Goal: Task Accomplishment & Management: Manage account settings

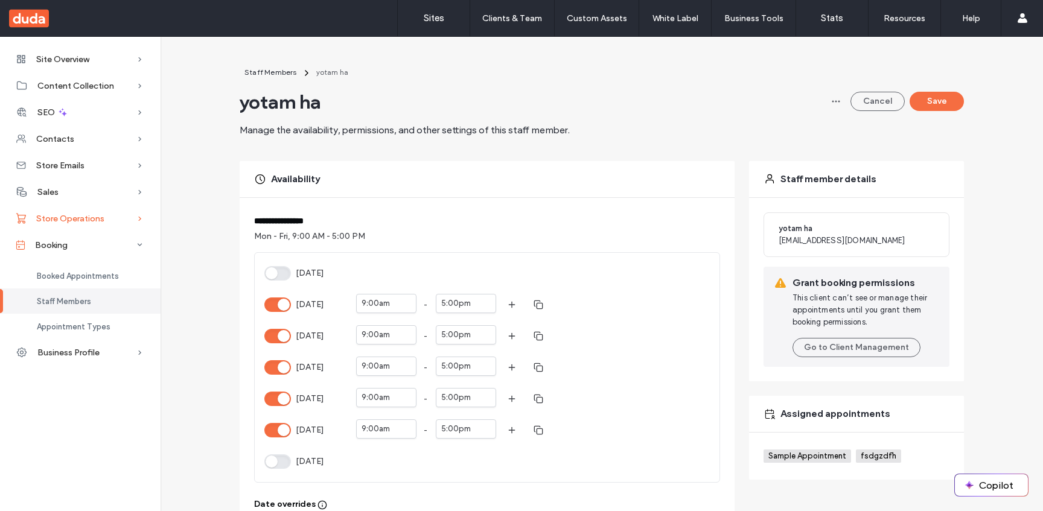
click at [98, 223] on span "Store Operations" at bounding box center [70, 219] width 68 height 10
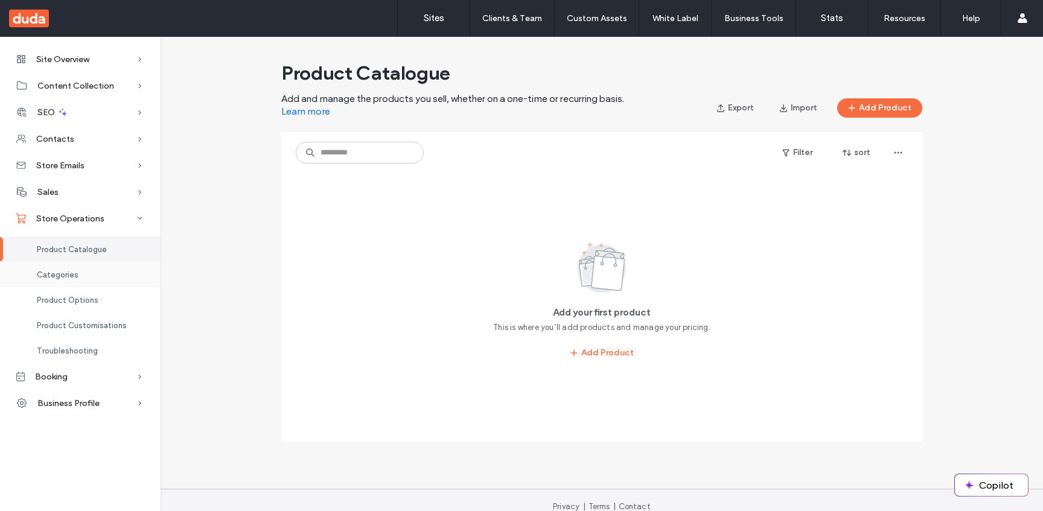
click at [104, 273] on div "Categories" at bounding box center [80, 274] width 161 height 25
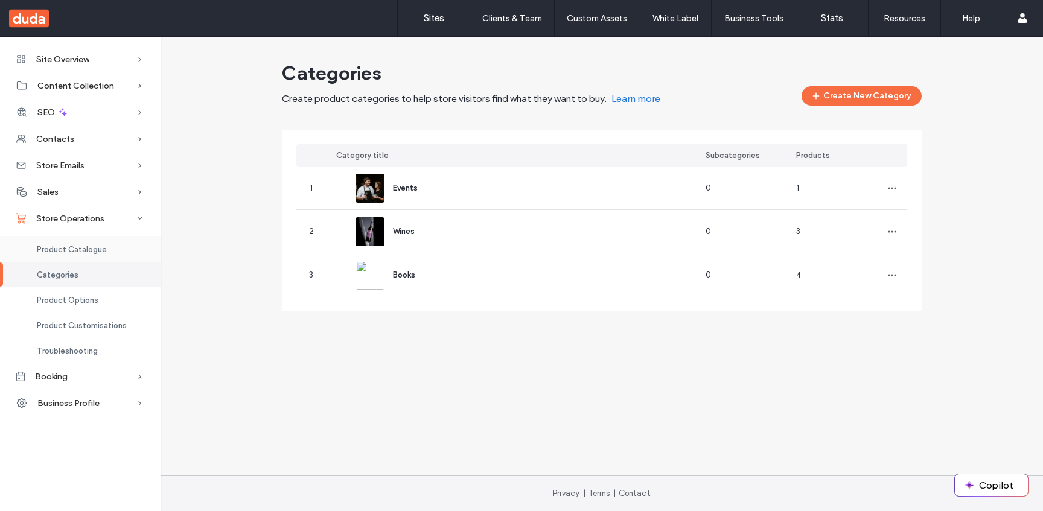
click at [95, 251] on span "Product Catalogue" at bounding box center [72, 249] width 70 height 9
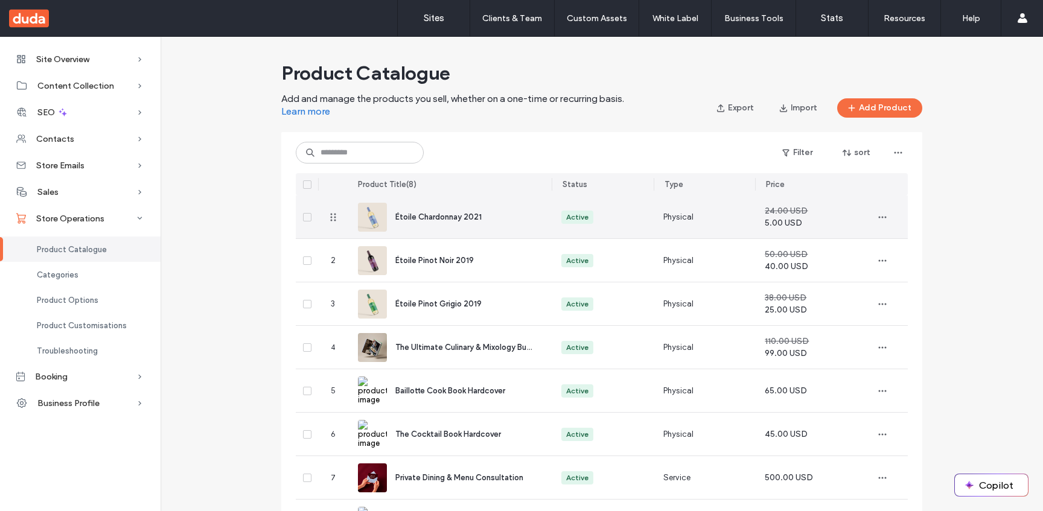
click at [505, 232] on div "Étoile Chardonnay 2021" at bounding box center [450, 217] width 184 height 43
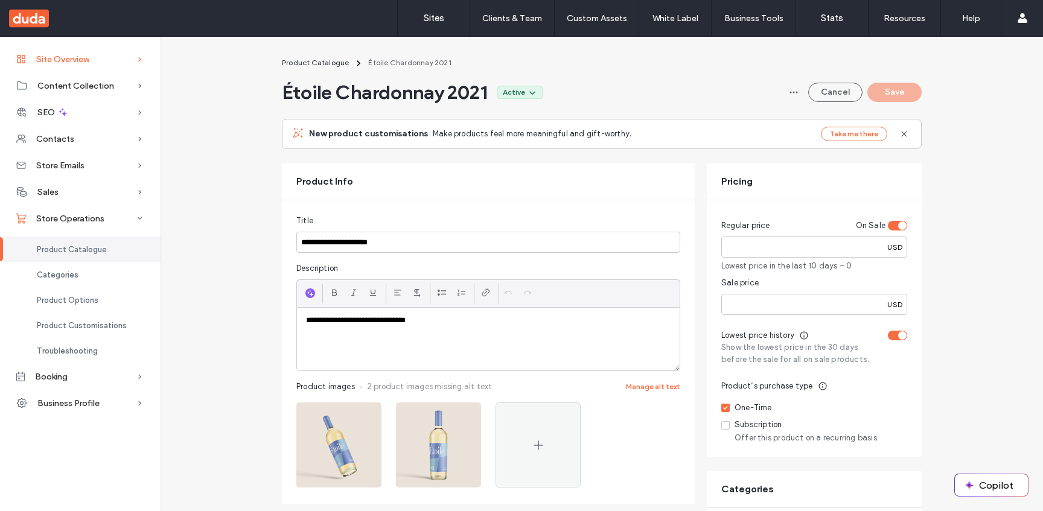
click at [81, 66] on div "Site Overview" at bounding box center [80, 59] width 161 height 27
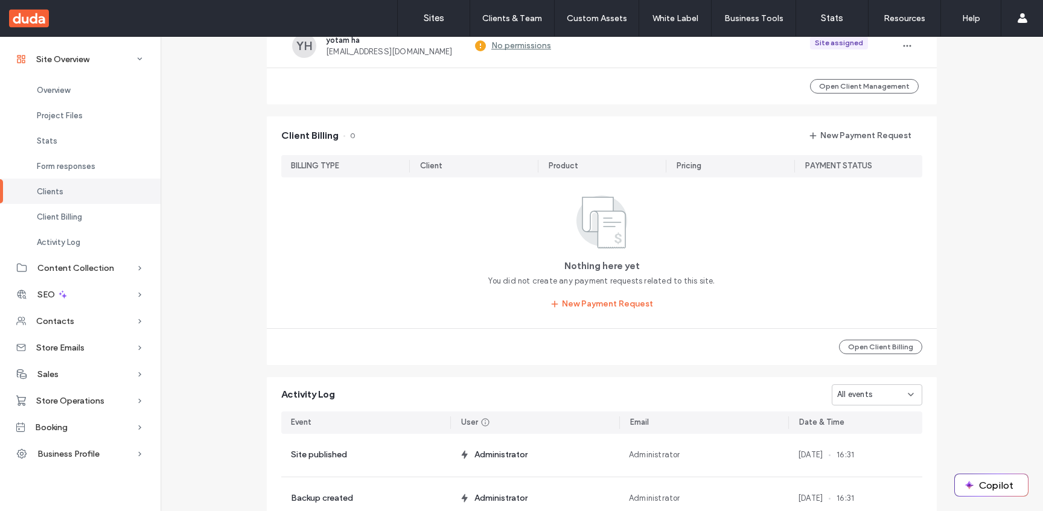
scroll to position [306, 0]
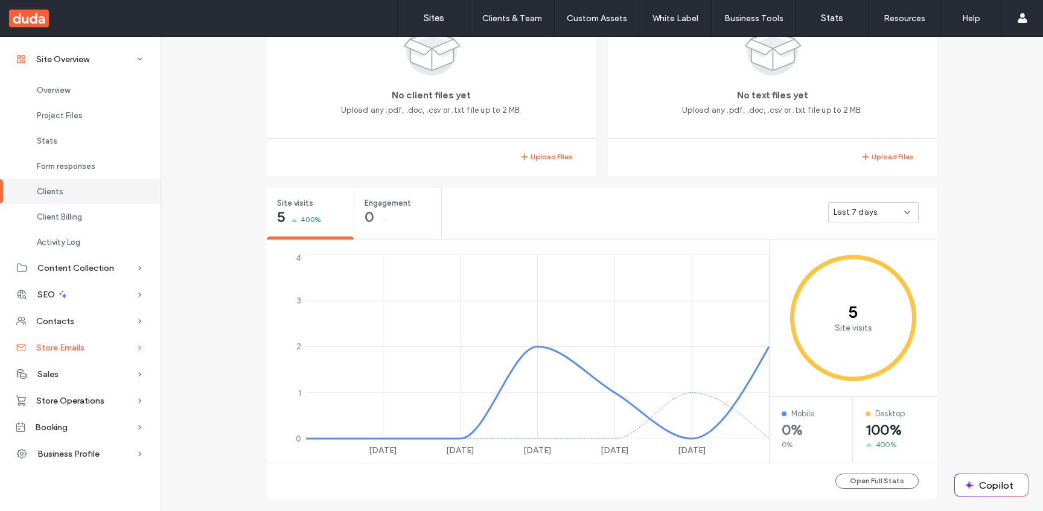
click at [97, 357] on div "Store Emails" at bounding box center [80, 347] width 161 height 27
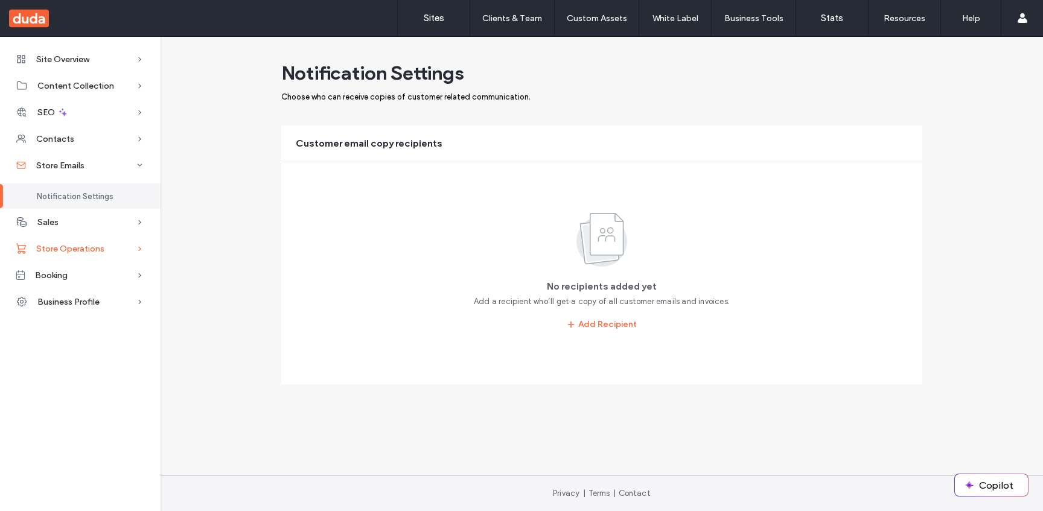
click at [82, 259] on div "Store Operations" at bounding box center [80, 248] width 161 height 27
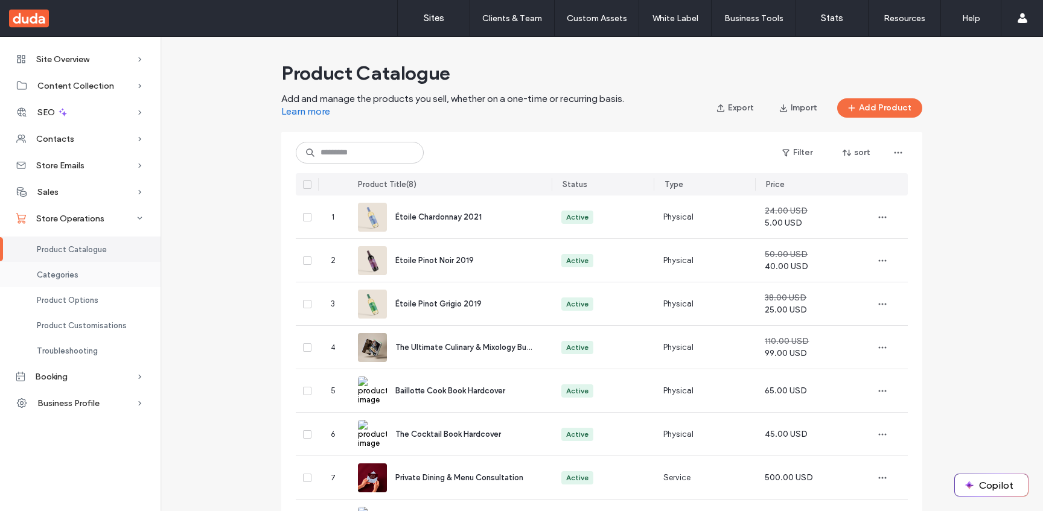
click at [67, 281] on div "Categories" at bounding box center [80, 274] width 161 height 25
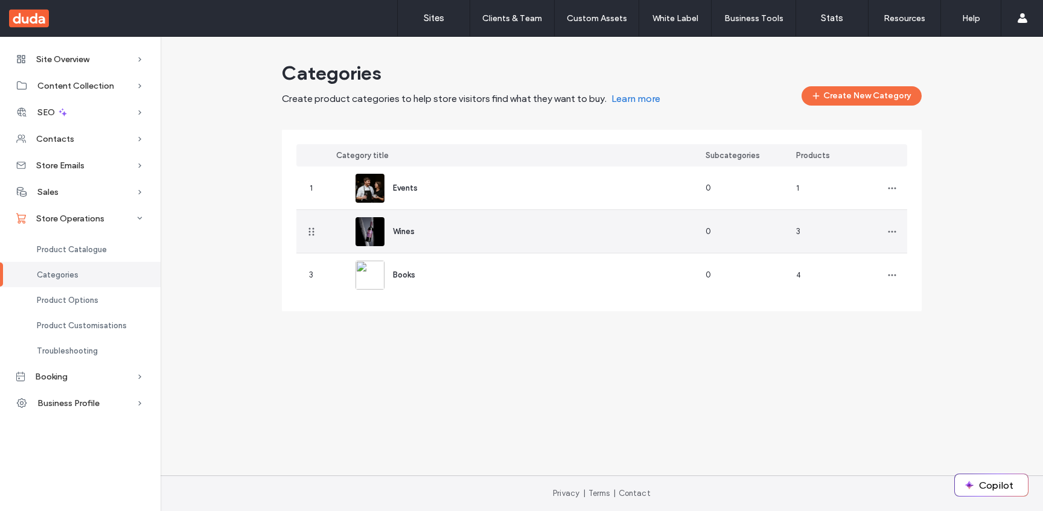
click at [431, 211] on div "Wines" at bounding box center [510, 231] width 369 height 43
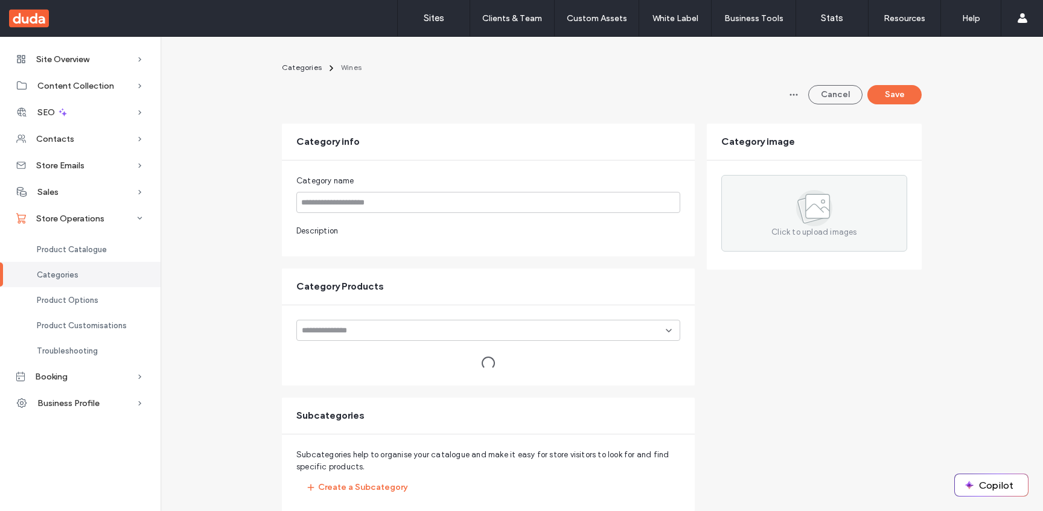
type input "*****"
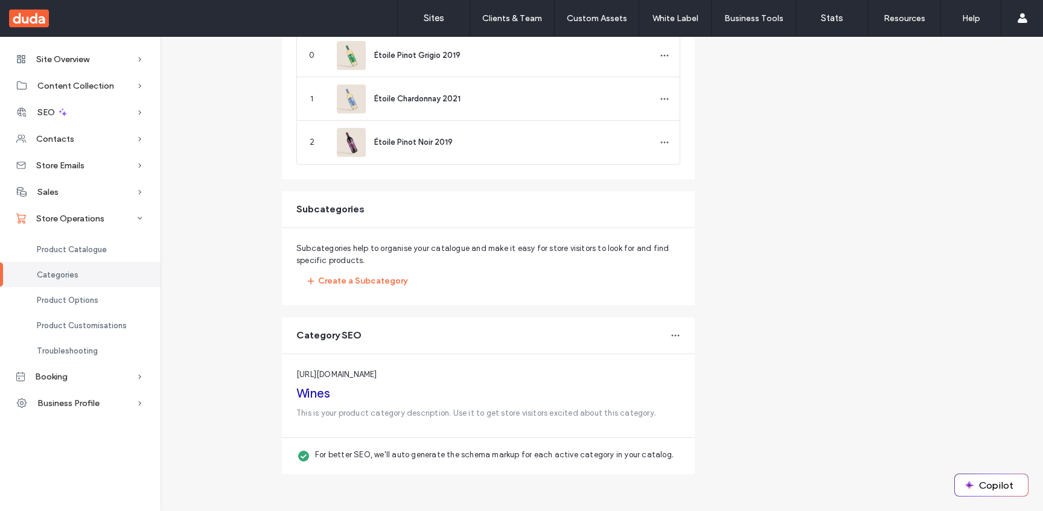
scroll to position [454, 0]
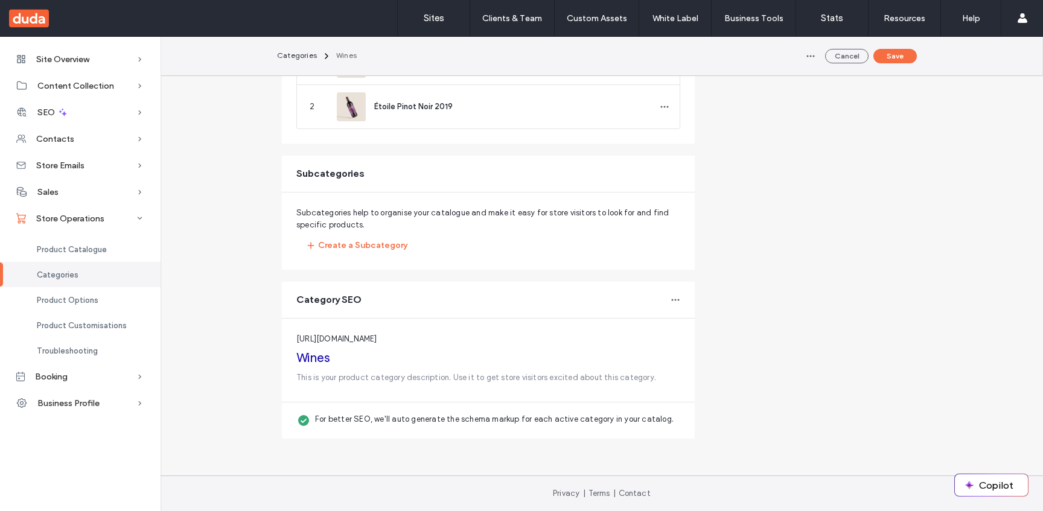
click at [377, 336] on link "http://yotamhadas68b383bf.multiscreen.d1test.biz/category/wines" at bounding box center [336, 338] width 81 height 9
click at [126, 171] on div "Store Emails" at bounding box center [80, 165] width 161 height 27
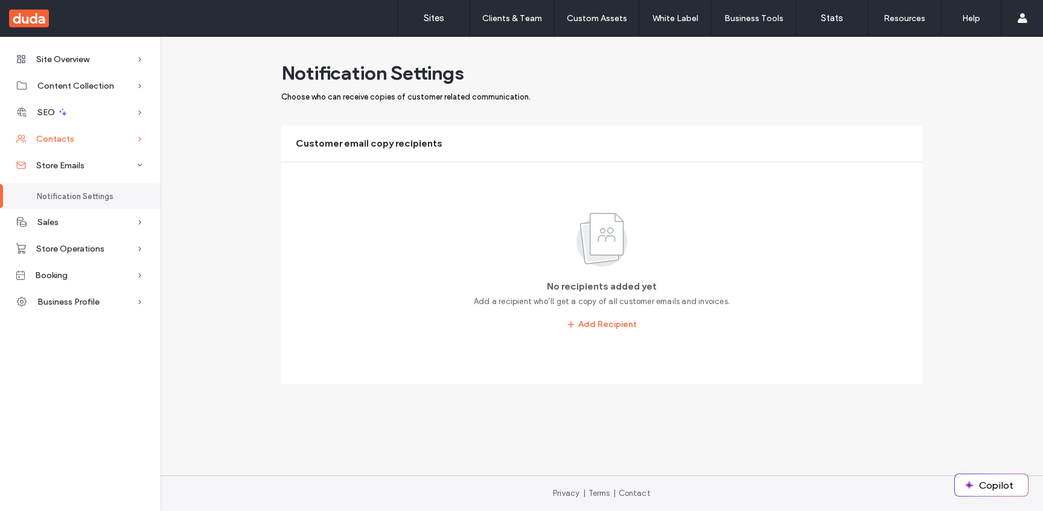
click at [121, 130] on div "Contacts" at bounding box center [80, 139] width 161 height 27
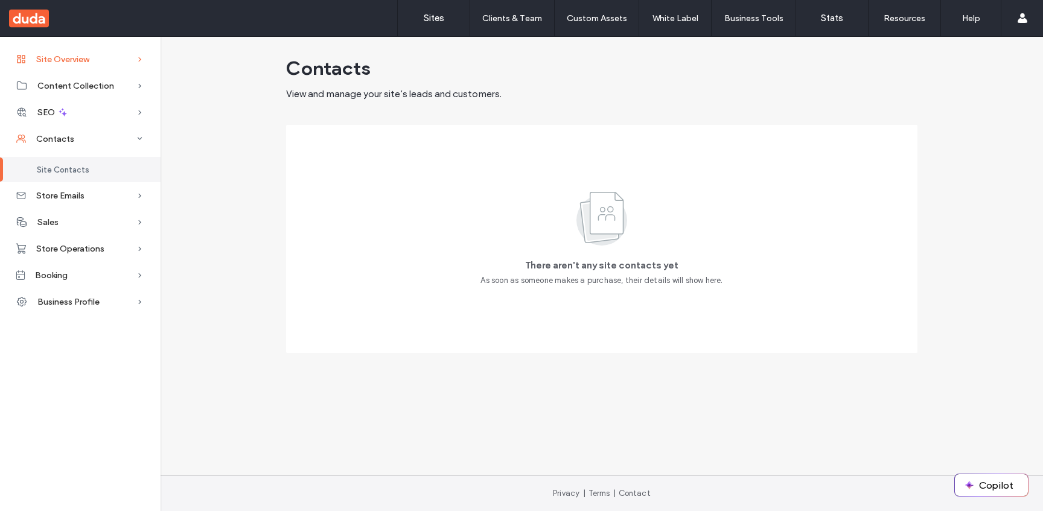
click at [116, 66] on div "Site Overview" at bounding box center [80, 59] width 161 height 27
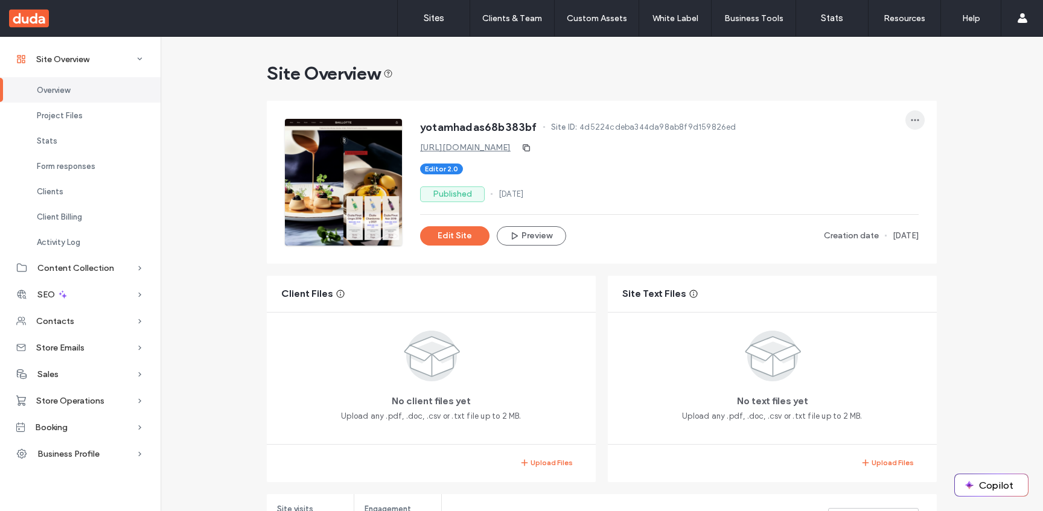
click at [910, 121] on icon "button" at bounding box center [915, 120] width 10 height 10
click at [664, 166] on div "Editor 2.0" at bounding box center [669, 169] width 498 height 11
click at [463, 236] on button "Edit Site" at bounding box center [454, 235] width 69 height 19
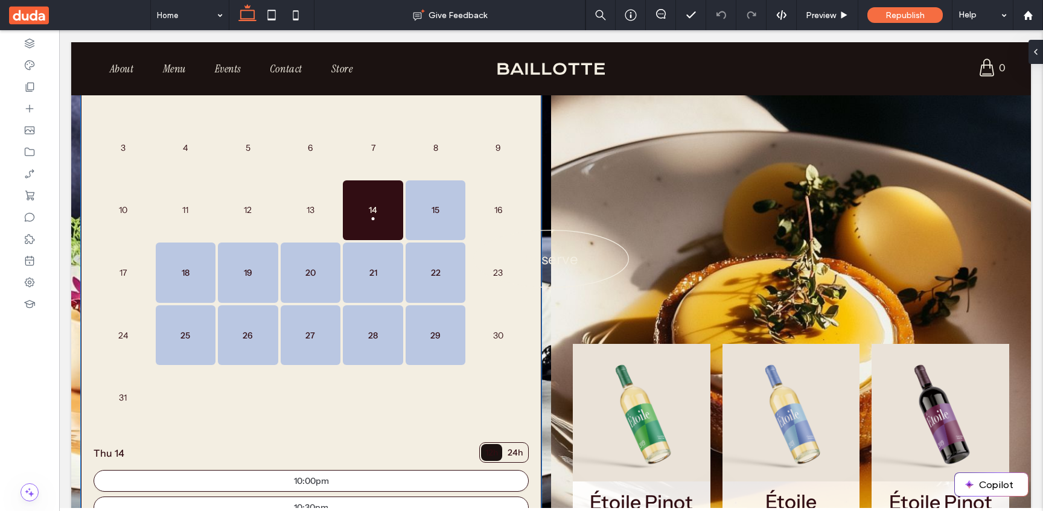
scroll to position [256, 0]
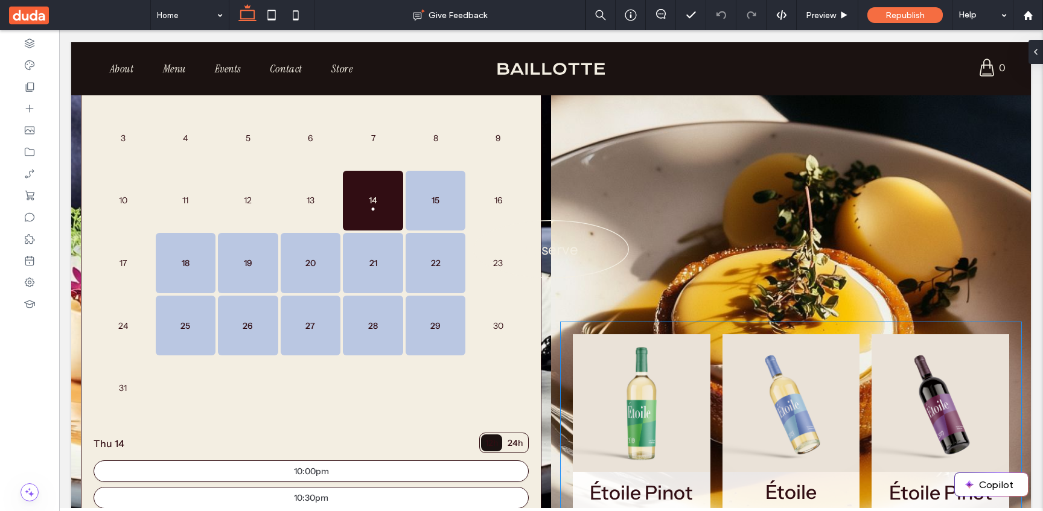
click at [692, 352] on link at bounding box center [642, 403] width 138 height 138
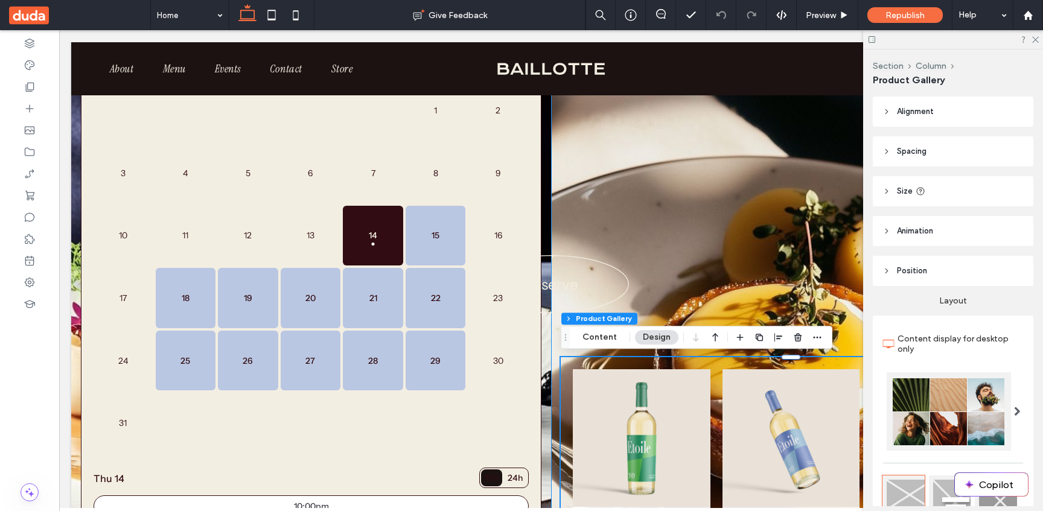
scroll to position [0, 0]
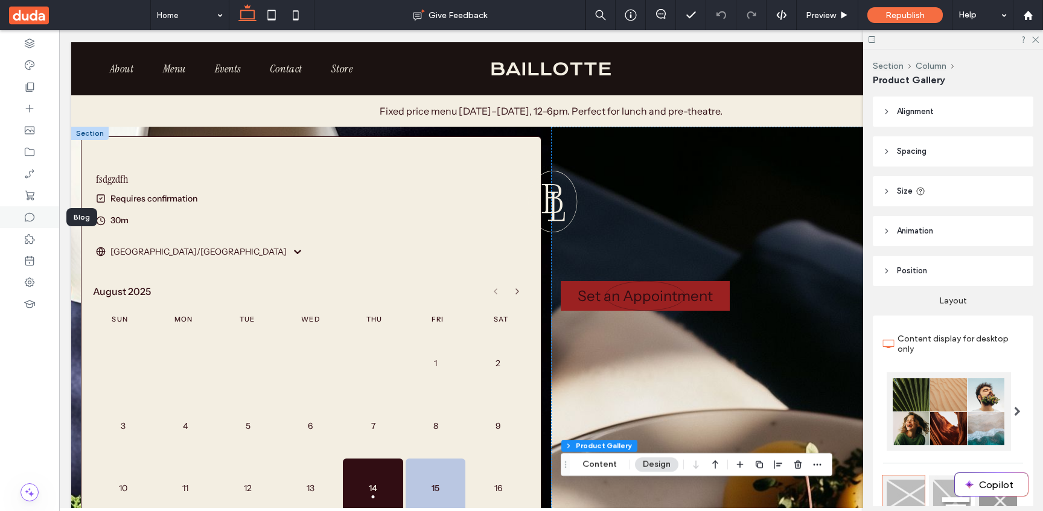
click at [23, 207] on div at bounding box center [29, 217] width 59 height 22
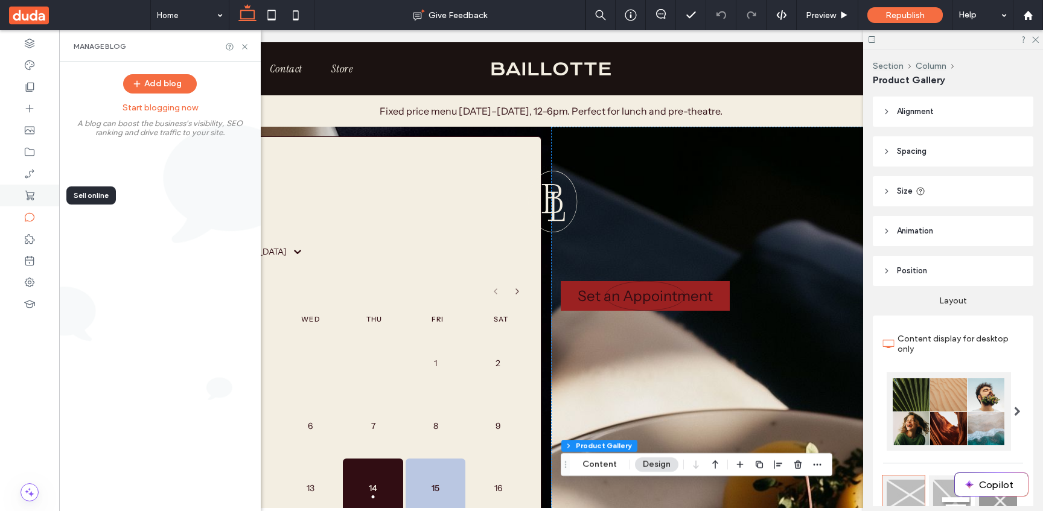
click at [28, 191] on icon at bounding box center [30, 195] width 12 height 12
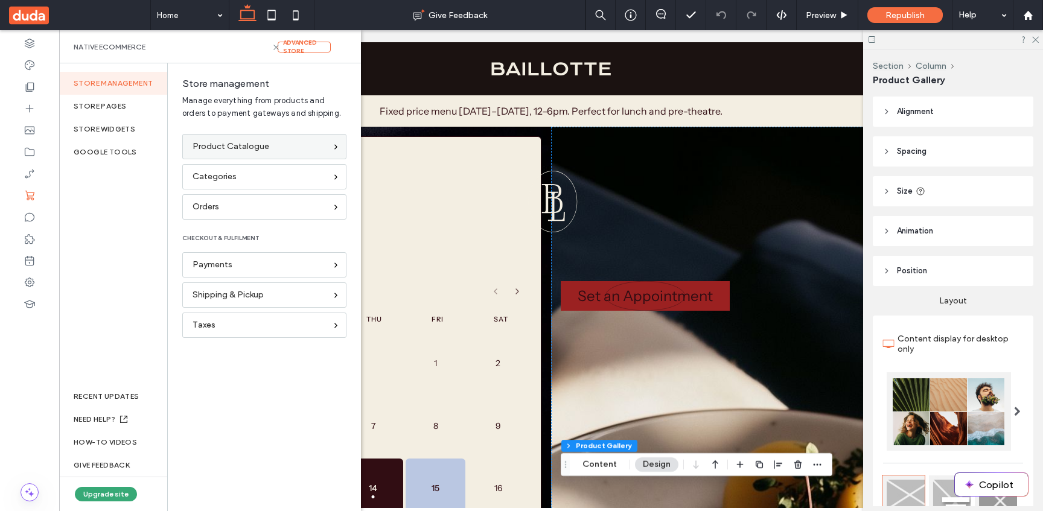
click at [260, 147] on span "Product Catalogue" at bounding box center [230, 146] width 77 height 13
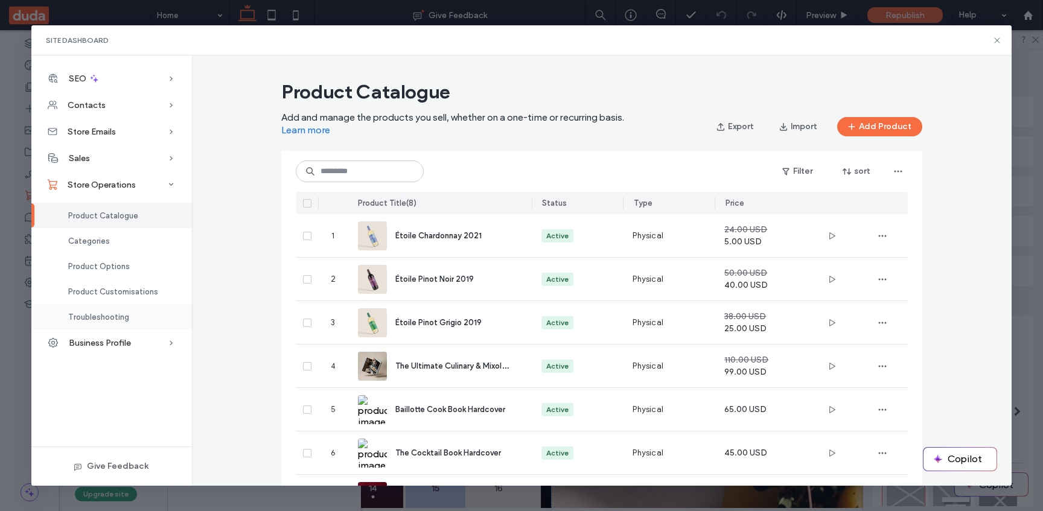
click at [121, 315] on span "Troubleshooting" at bounding box center [98, 317] width 61 height 9
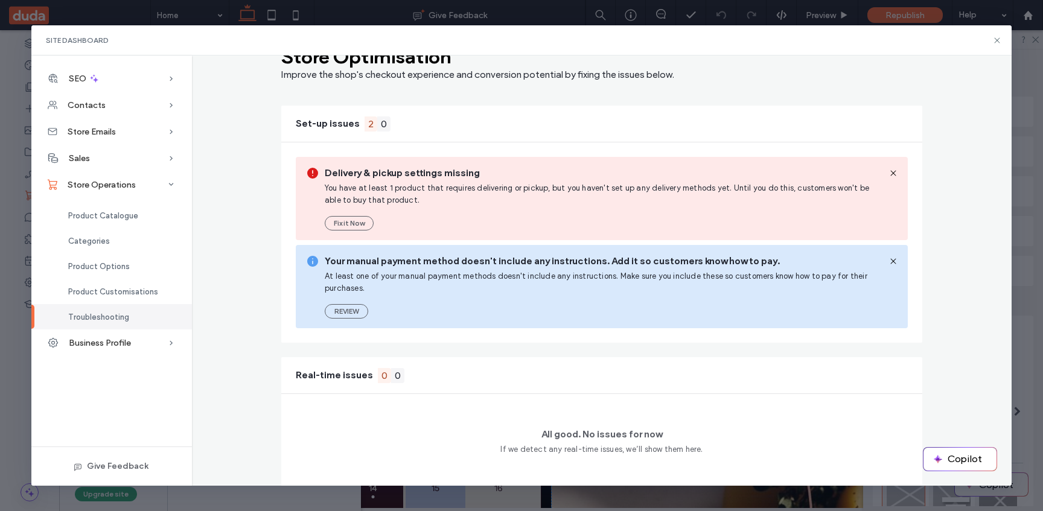
scroll to position [43, 0]
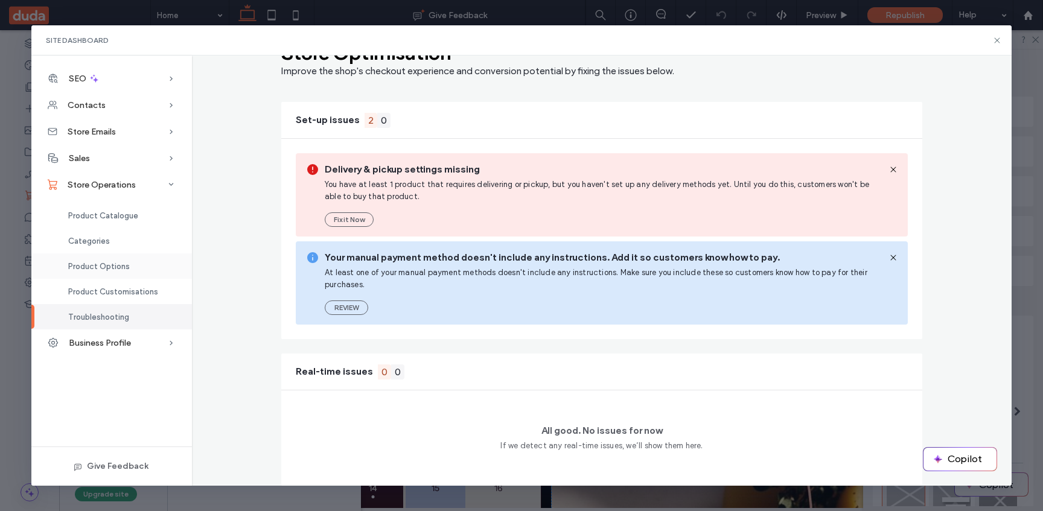
click at [113, 264] on span "Product Options" at bounding box center [99, 266] width 62 height 9
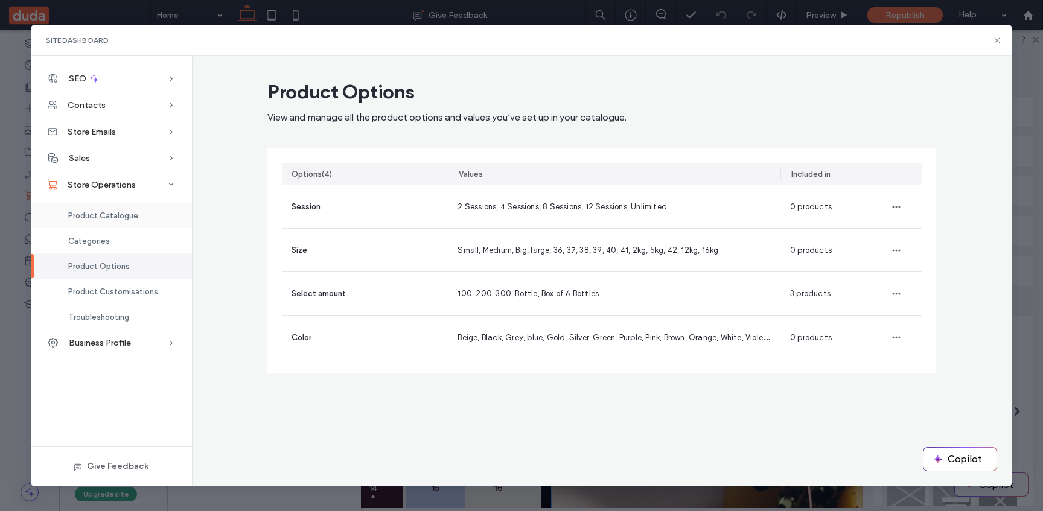
click at [143, 220] on div "Product Catalogue" at bounding box center [111, 215] width 161 height 25
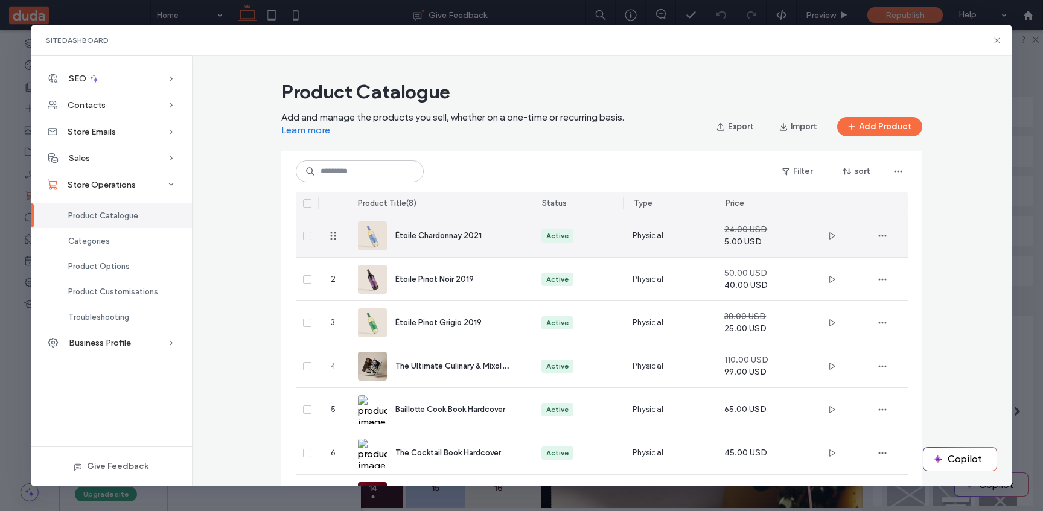
click at [482, 255] on div "Étoile Chardonnay 2021" at bounding box center [440, 235] width 164 height 43
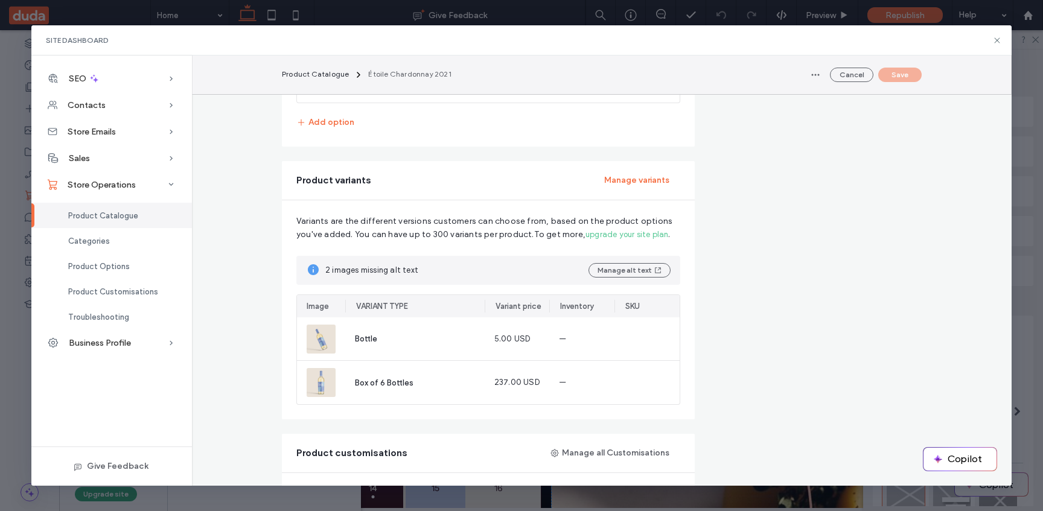
scroll to position [719, 0]
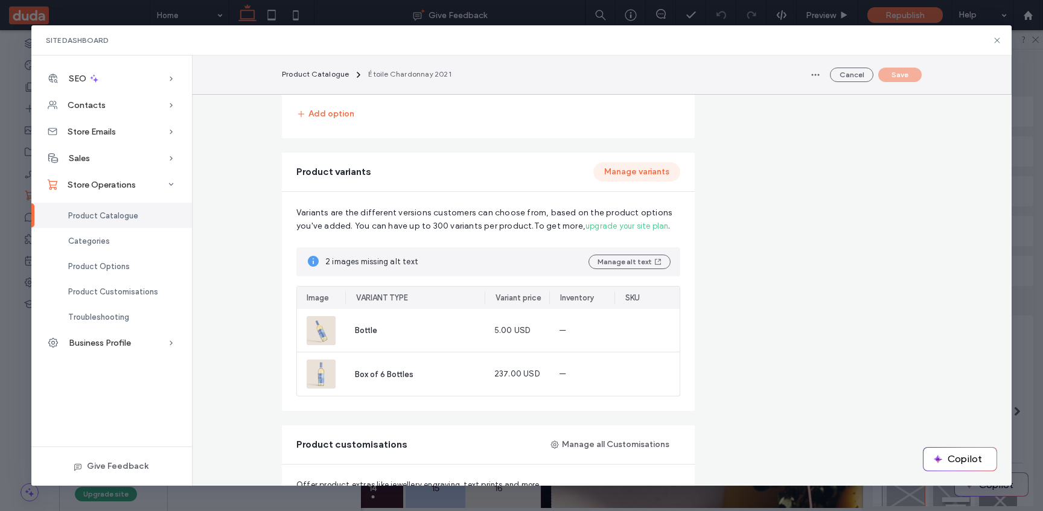
click at [655, 167] on button "Manage variants" at bounding box center [636, 171] width 87 height 19
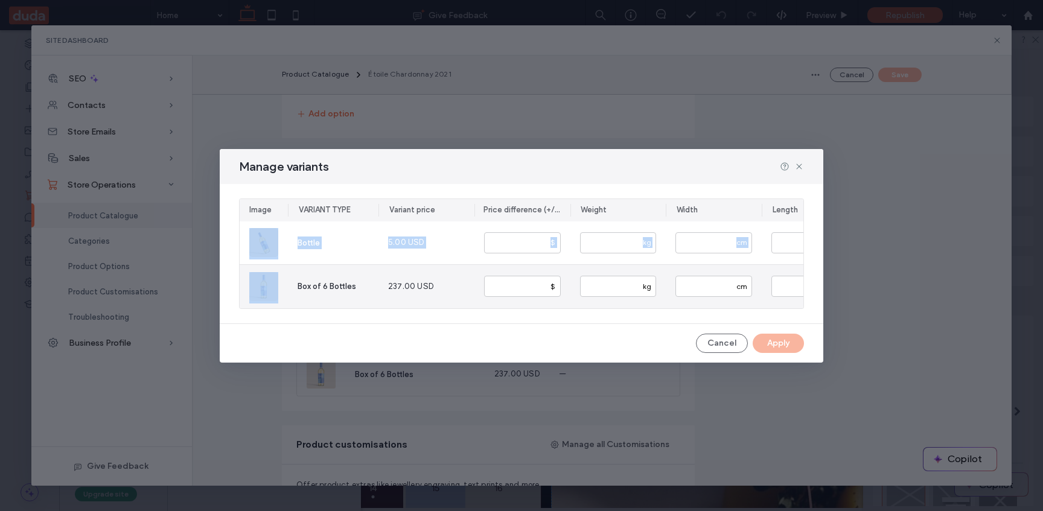
drag, startPoint x: 244, startPoint y: 236, endPoint x: 243, endPoint y: 279, distance: 42.9
click at [243, 279] on section "Bottle 5.00 USD * $ kg cm cm cm Box of 6 Bottles 237.00 USD *** $ kg cm cm cm" at bounding box center [522, 264] width 564 height 87
click at [243, 279] on div at bounding box center [264, 286] width 48 height 43
drag, startPoint x: 266, startPoint y: 240, endPoint x: 267, endPoint y: 282, distance: 42.8
click at [267, 282] on section "Bottle 5.00 USD * $ kg cm cm cm Box of 6 Bottles 237.00 USD *** $ kg cm cm cm" at bounding box center [522, 264] width 564 height 87
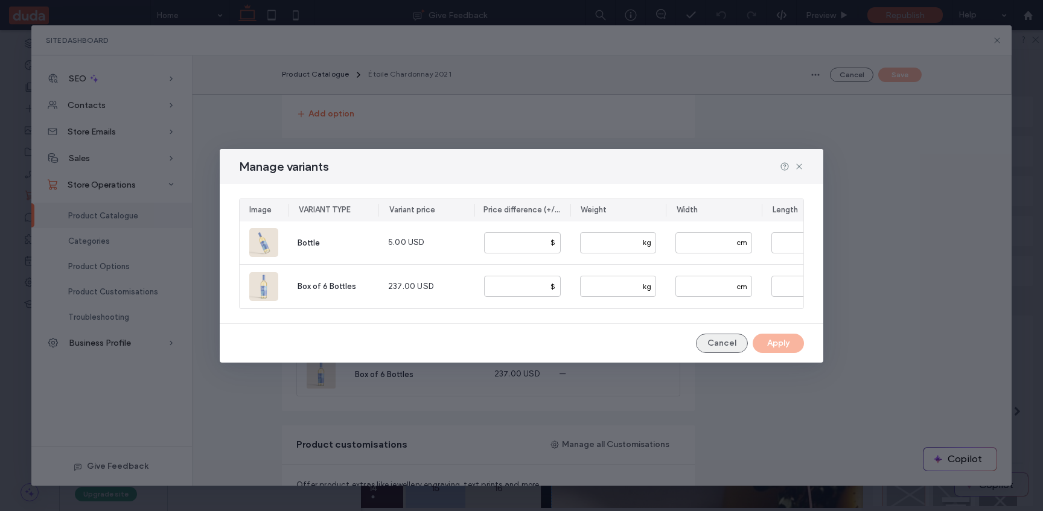
click at [722, 343] on button "Cancel" at bounding box center [722, 343] width 52 height 19
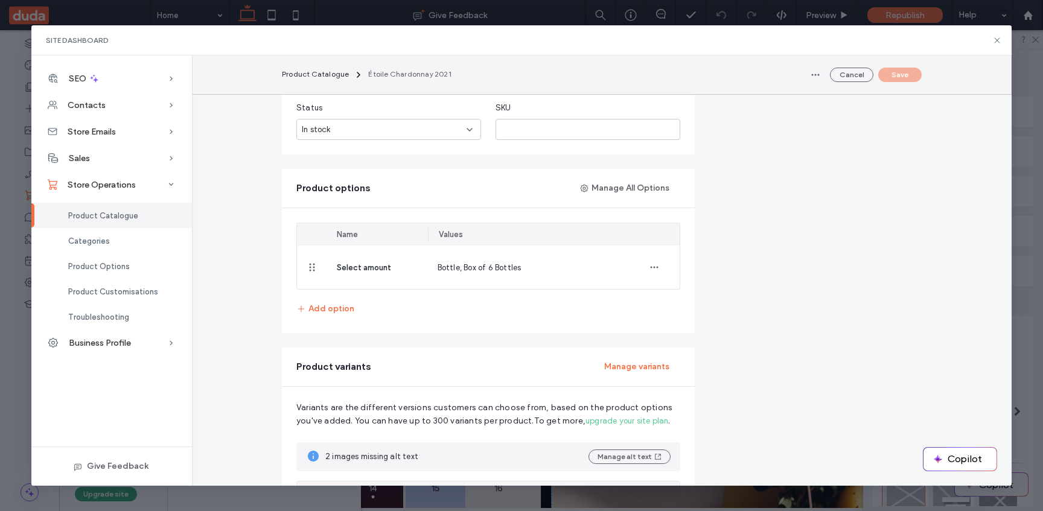
scroll to position [447, 0]
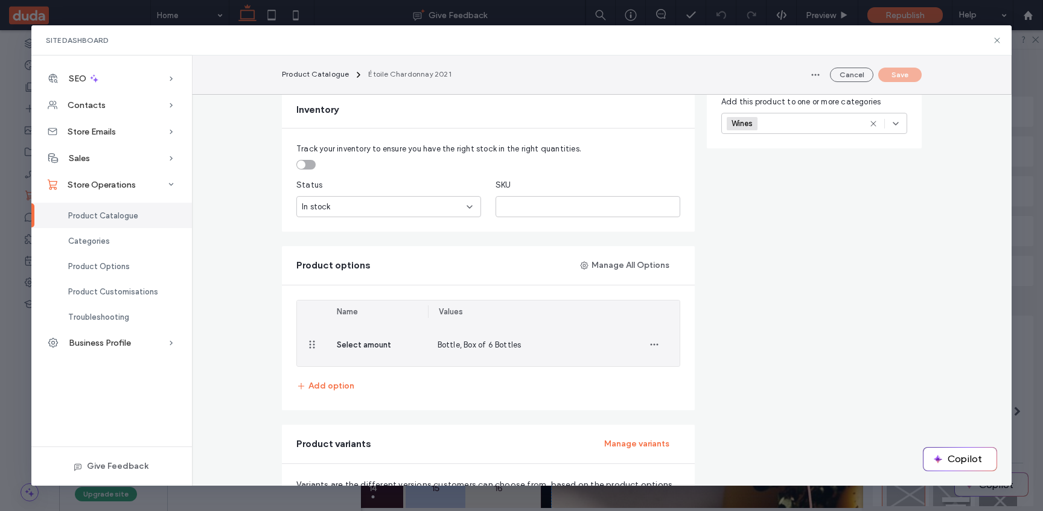
click at [485, 334] on div "Bottle, Box of 6 Bottles" at bounding box center [528, 344] width 201 height 43
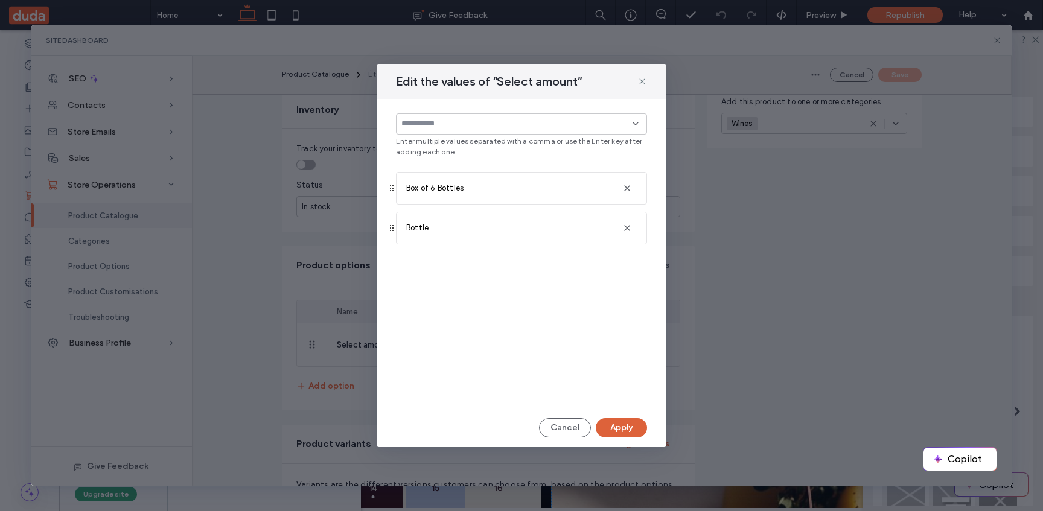
click at [629, 427] on button "Apply" at bounding box center [621, 427] width 51 height 19
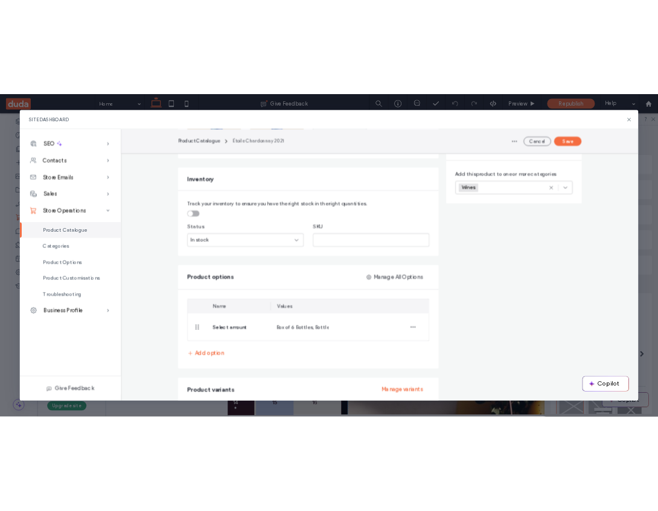
scroll to position [409, 0]
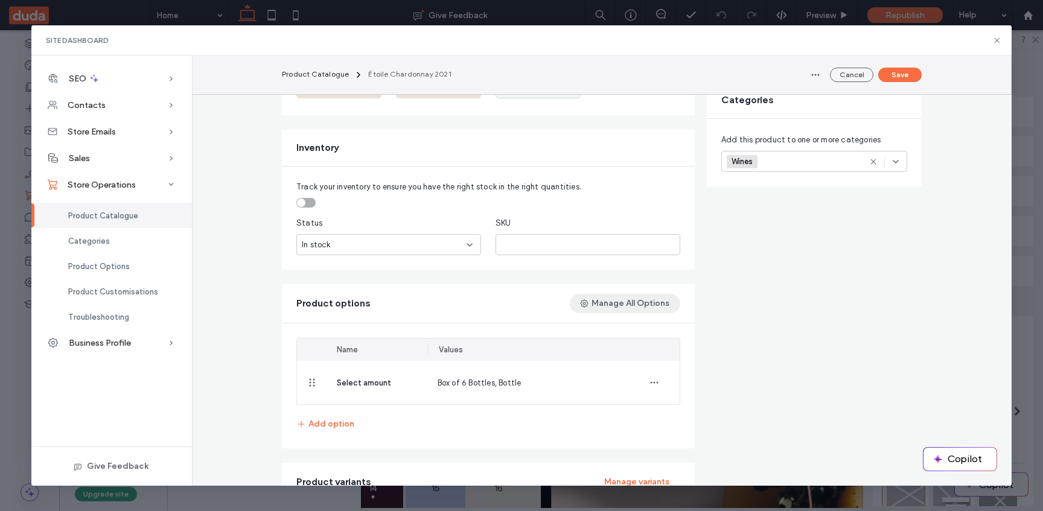
click at [620, 304] on button "Manage All Options" at bounding box center [625, 303] width 110 height 19
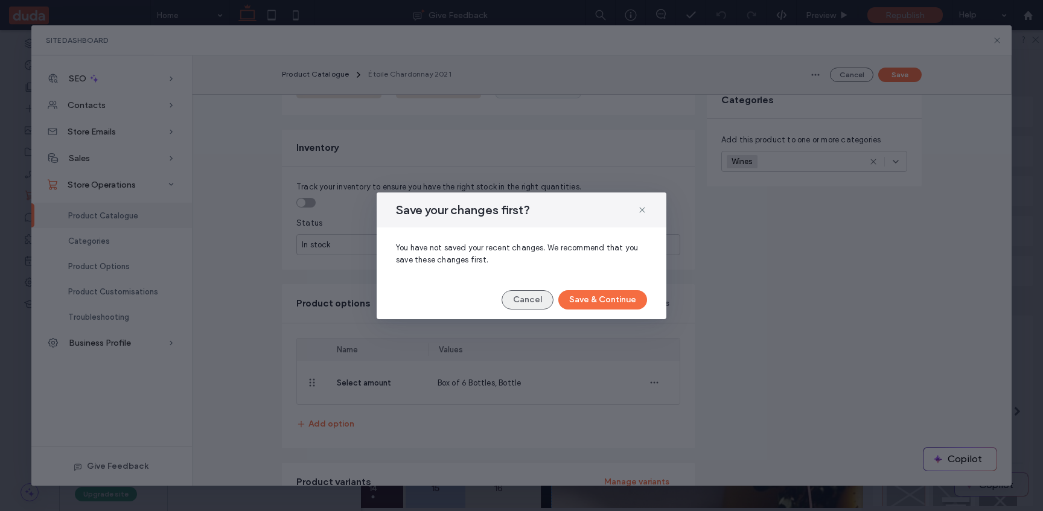
click at [536, 296] on button "Cancel" at bounding box center [527, 299] width 52 height 19
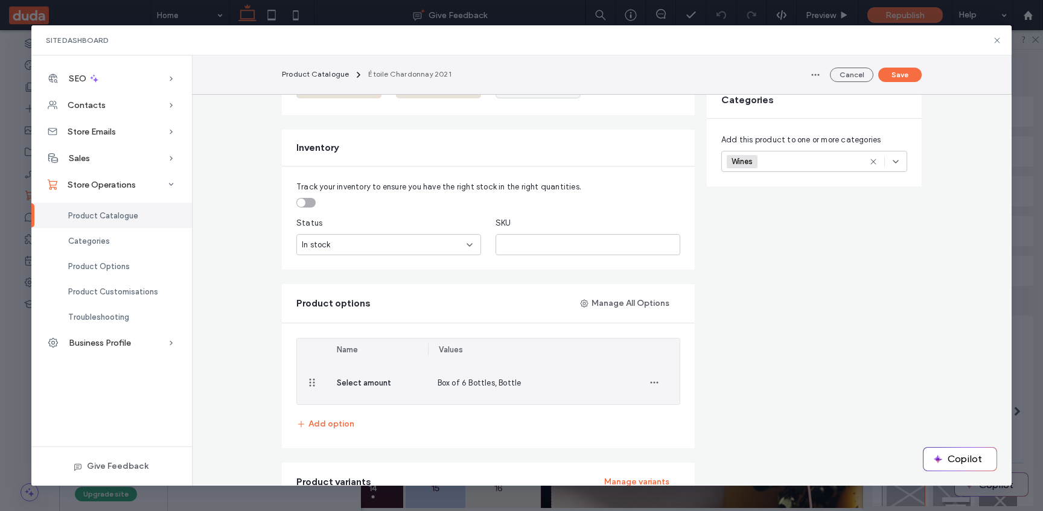
click at [495, 390] on div "Box of 6 Bottles, Bottle" at bounding box center [528, 382] width 201 height 43
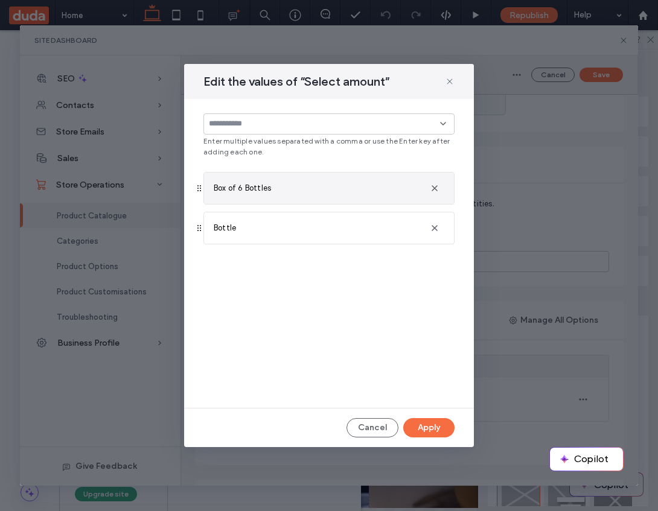
click at [437, 312] on div "Enter multiple values separated with a comma or use the Enter key after adding …" at bounding box center [329, 253] width 290 height 309
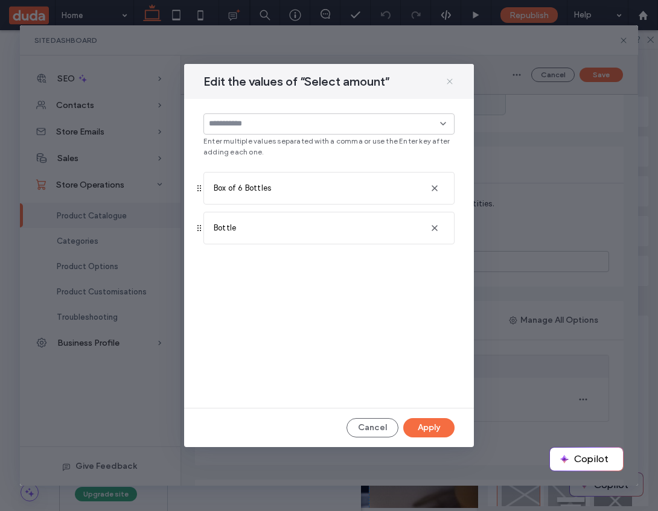
click at [451, 80] on icon at bounding box center [450, 82] width 10 height 10
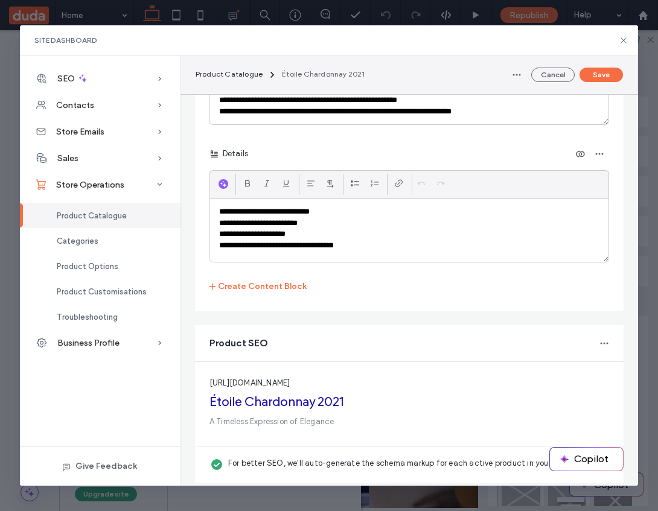
scroll to position [1930, 0]
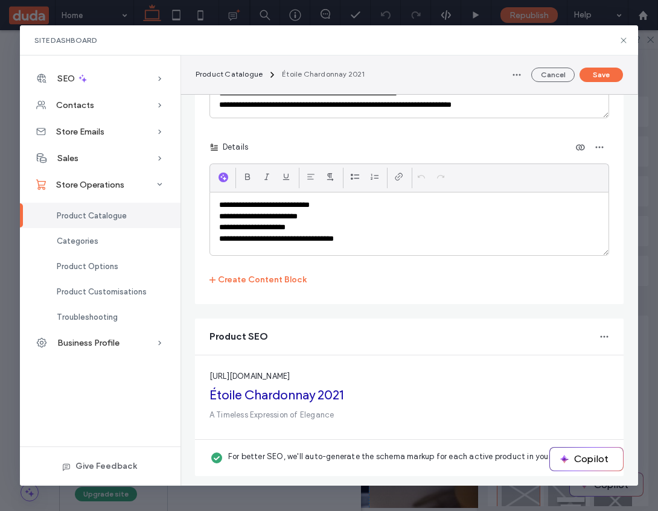
click at [395, 227] on p "**********" at bounding box center [409, 227] width 381 height 11
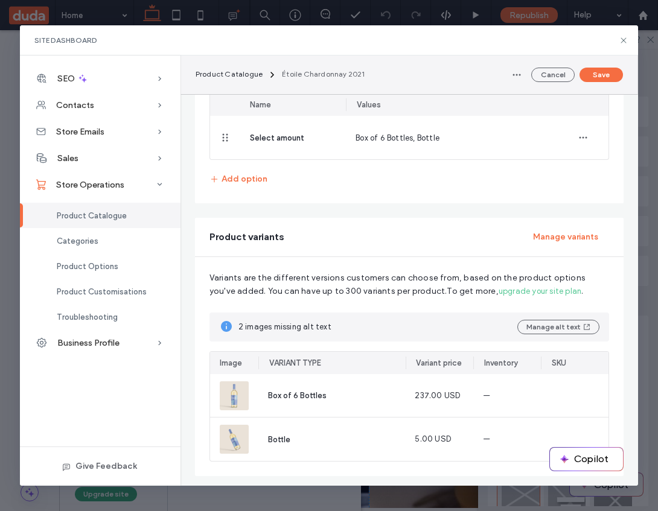
click at [395, 227] on div "Product variants Manage variants" at bounding box center [409, 237] width 429 height 39
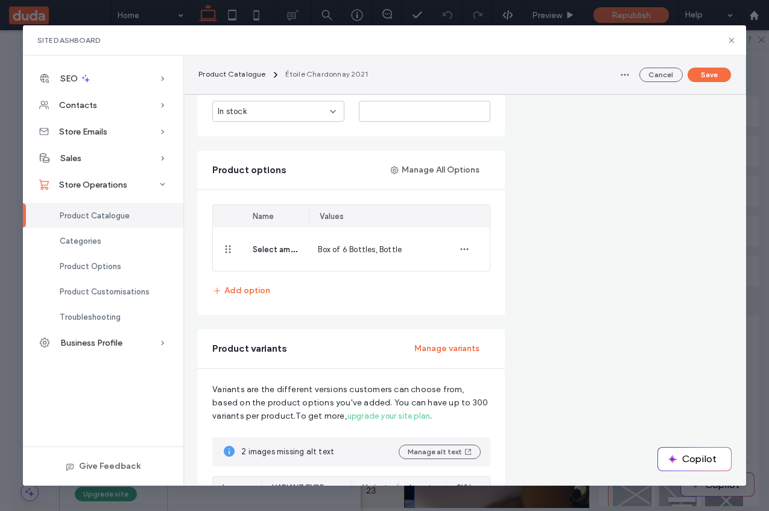
scroll to position [551, 0]
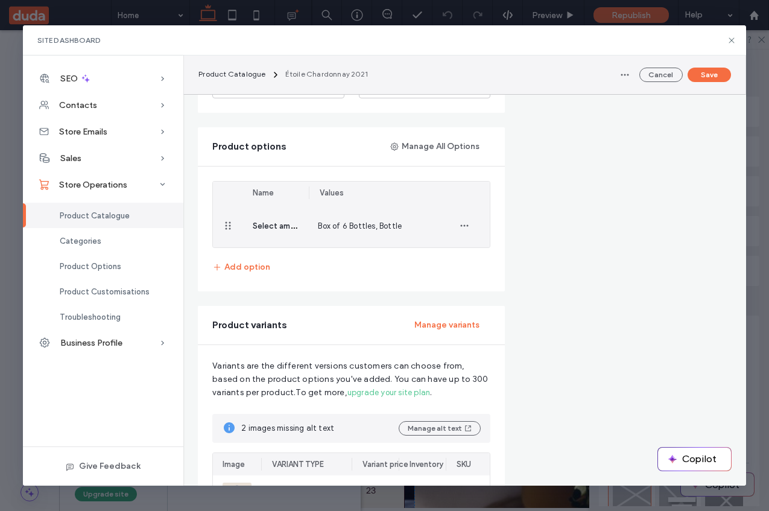
click at [390, 224] on span "Box of 6 Bottles, Bottle" at bounding box center [360, 225] width 84 height 9
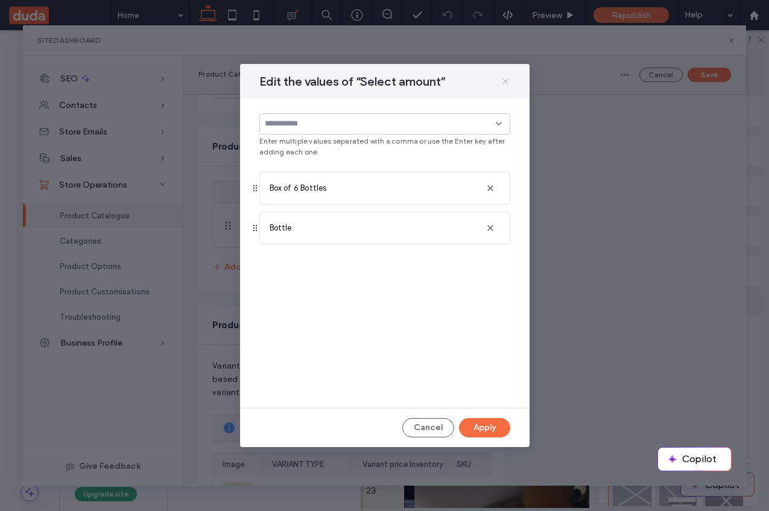
click at [504, 82] on use at bounding box center [505, 80] width 5 height 5
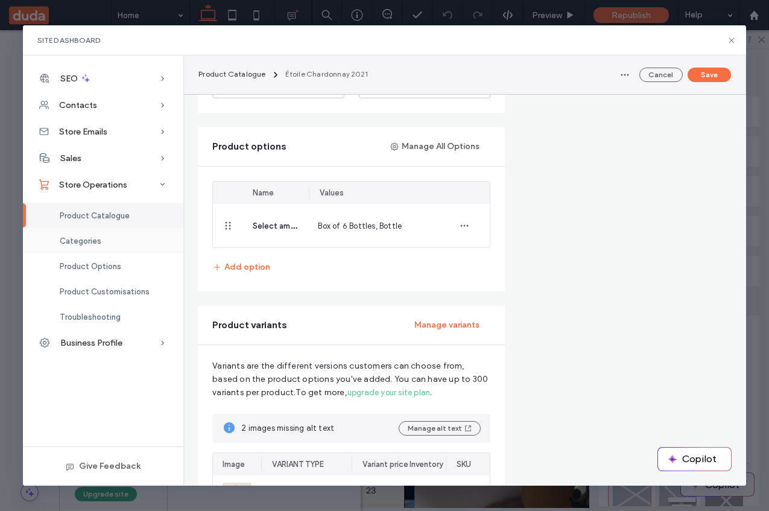
click at [106, 242] on div "Categories" at bounding box center [103, 240] width 161 height 25
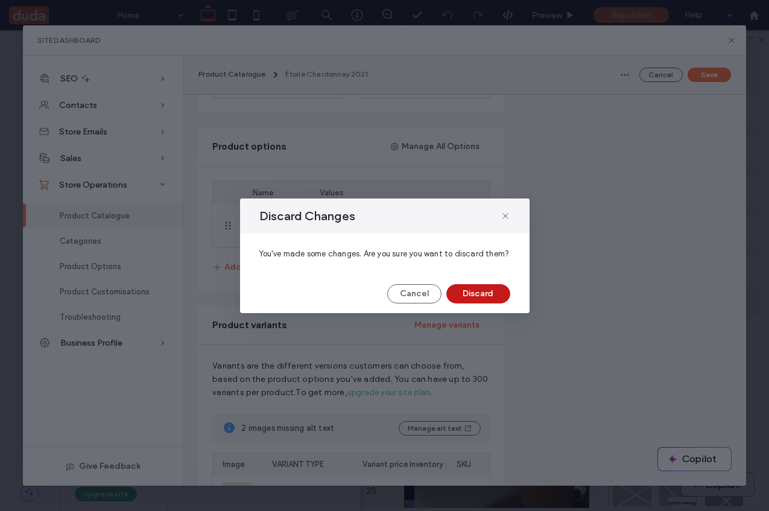
click at [493, 289] on button "Discard" at bounding box center [479, 293] width 64 height 19
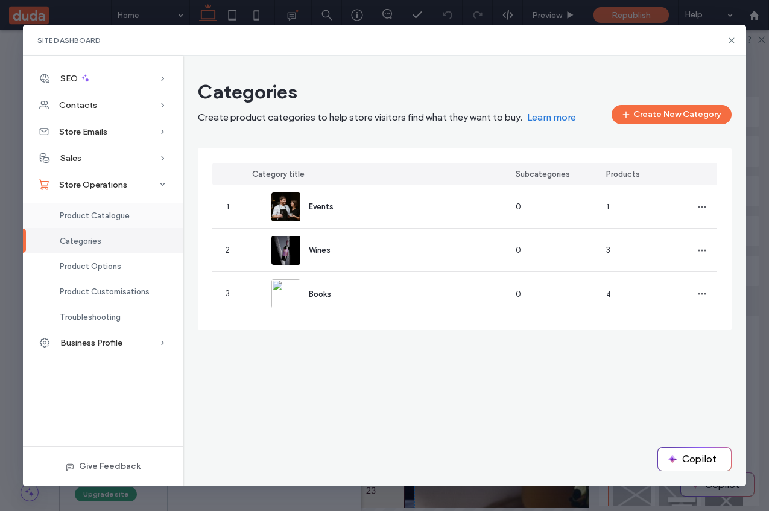
click at [98, 213] on span "Product Catalogue" at bounding box center [95, 215] width 70 height 9
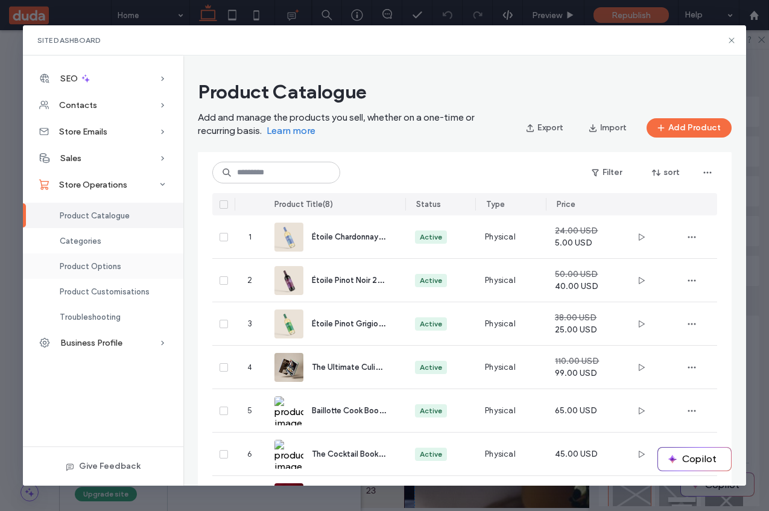
click at [110, 263] on span "Product Options" at bounding box center [91, 266] width 62 height 9
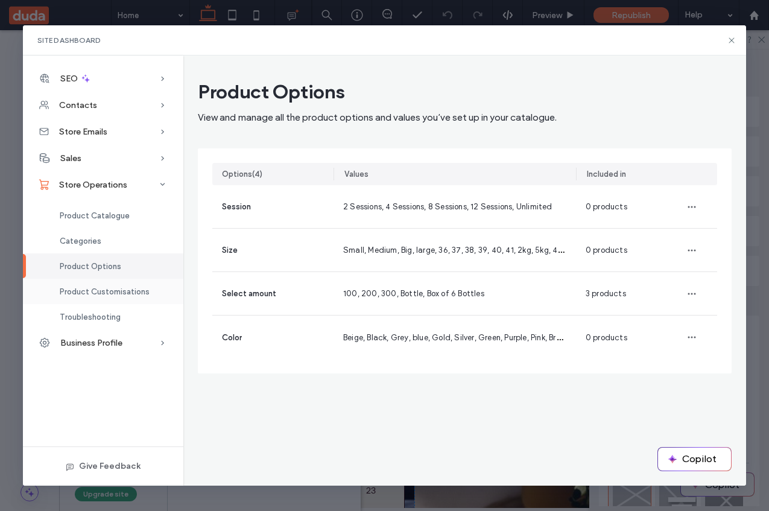
click at [109, 292] on span "Product Customisations" at bounding box center [105, 291] width 90 height 9
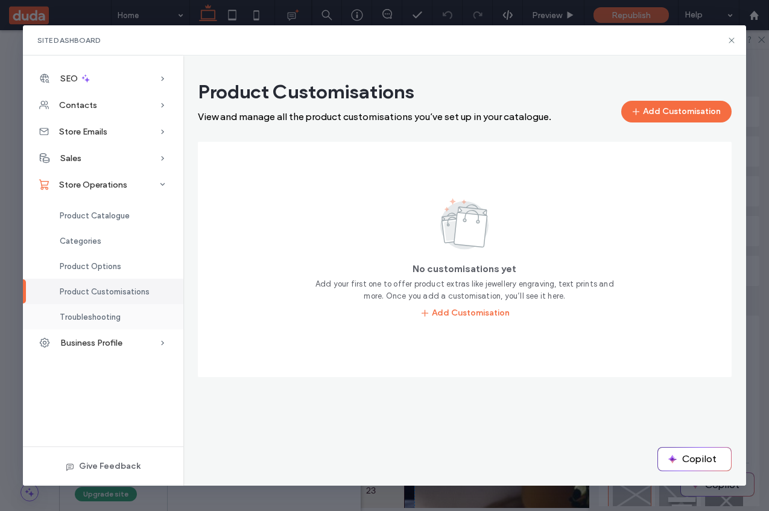
click at [110, 314] on span "Troubleshooting" at bounding box center [90, 317] width 61 height 9
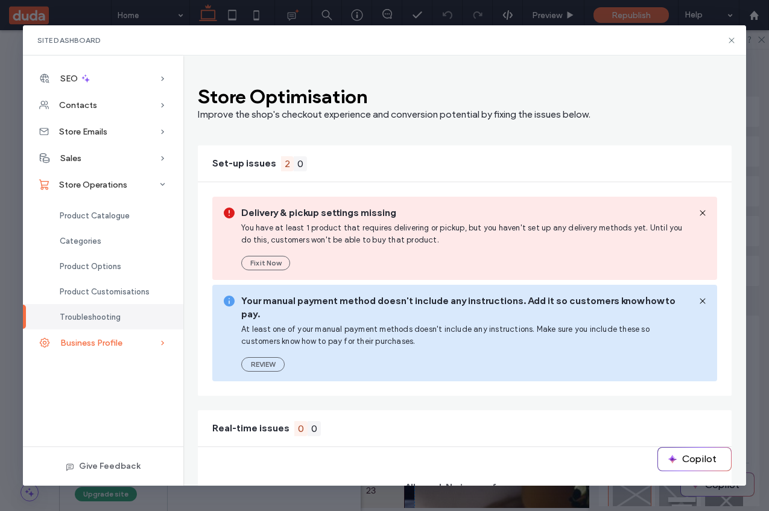
click at [110, 341] on span "Business Profile" at bounding box center [91, 343] width 62 height 10
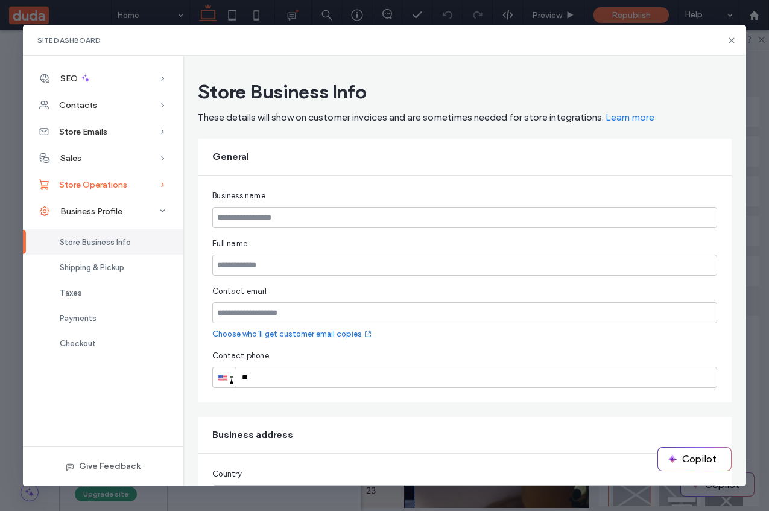
click at [122, 180] on span "Store Operations" at bounding box center [93, 185] width 68 height 10
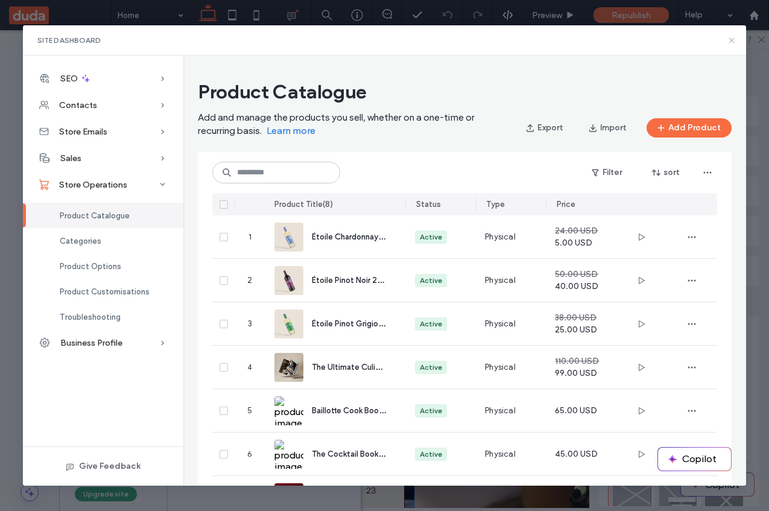
click at [734, 40] on icon at bounding box center [732, 41] width 10 height 10
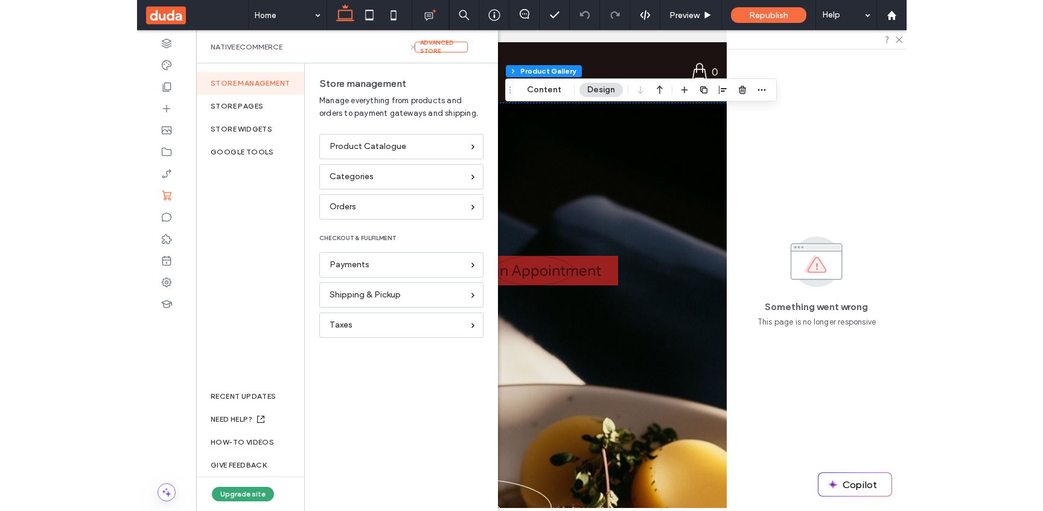
scroll to position [519, 0]
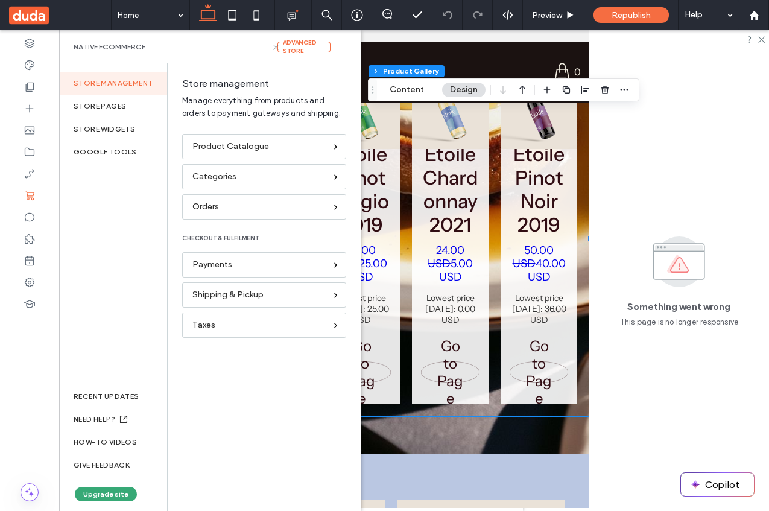
click at [278, 50] on icon at bounding box center [276, 47] width 9 height 9
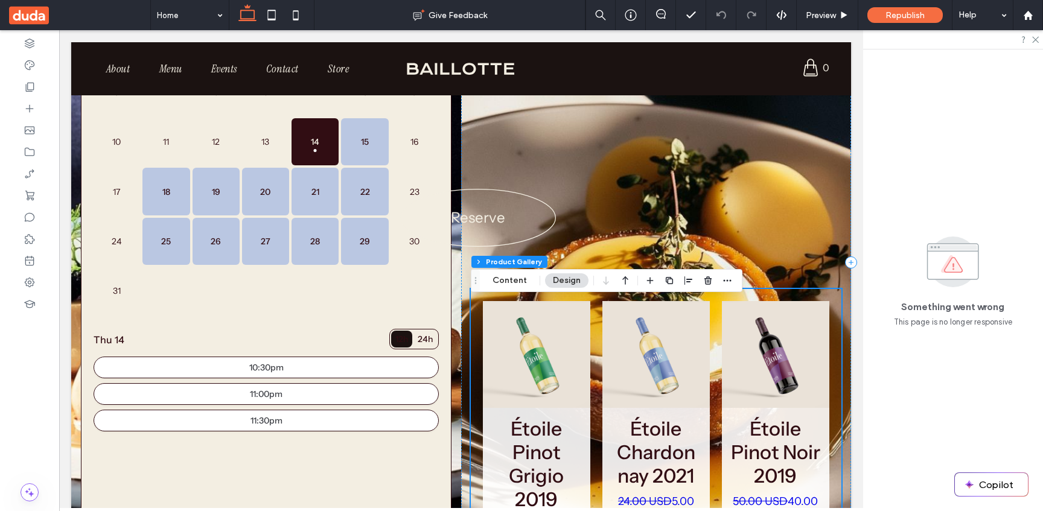
scroll to position [239, 0]
